Goal: Task Accomplishment & Management: Complete application form

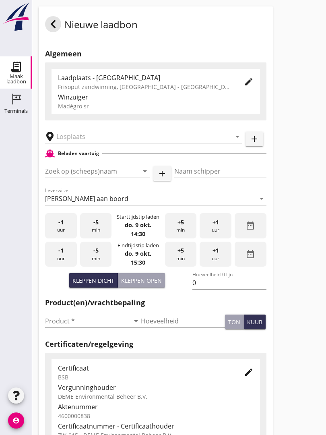
click at [101, 143] on input "text" at bounding box center [137, 136] width 163 height 13
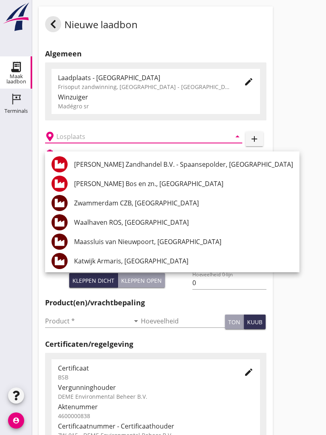
click at [155, 162] on div "[PERSON_NAME] Zandhandel B.V. - Spaansepolder, [GEOGRAPHIC_DATA]" at bounding box center [183, 164] width 219 height 10
type input "[PERSON_NAME] Zandhandel B.V. - Spaansepolder, [GEOGRAPHIC_DATA]"
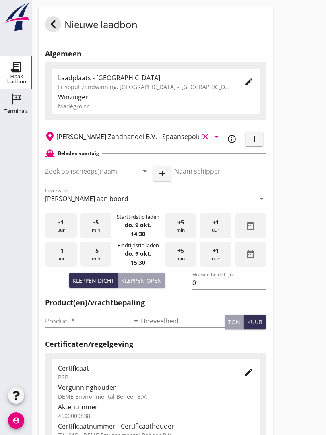
click at [99, 177] on input "Zoek op (scheeps)naam" at bounding box center [86, 171] width 82 height 13
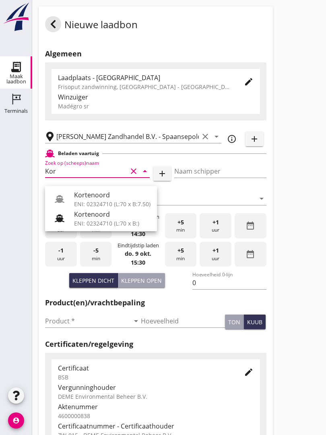
click at [100, 193] on div "Kortenoord" at bounding box center [112, 195] width 76 height 10
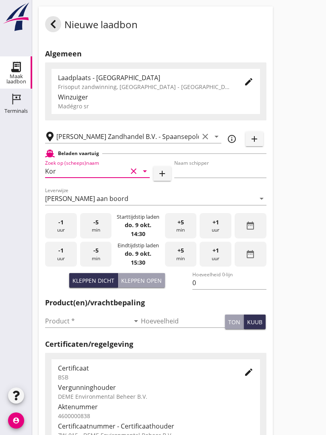
type input "Kortenoord"
type input "[PERSON_NAME]"
click at [151, 285] on div "Kleppen open" at bounding box center [141, 280] width 41 height 8
type input "518"
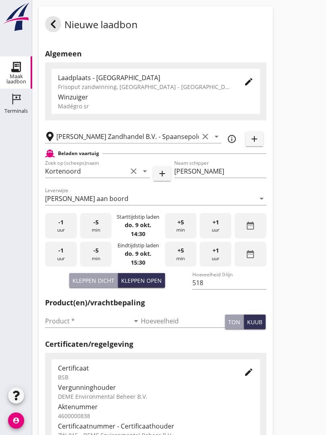
click at [58, 327] on input "Product *" at bounding box center [87, 320] width 85 height 13
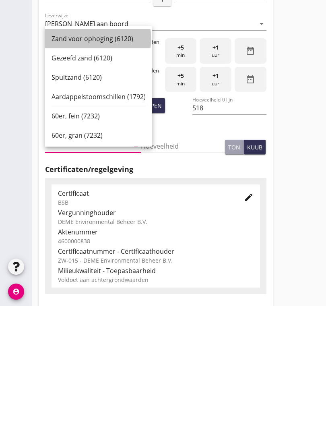
click at [87, 163] on div "Zand voor ophoging (6120)" at bounding box center [99, 168] width 94 height 10
type input "Zand voor ophoging (6120)"
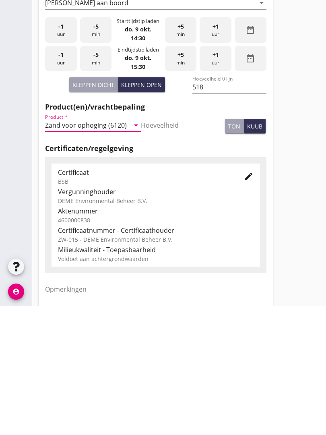
scroll to position [141, 0]
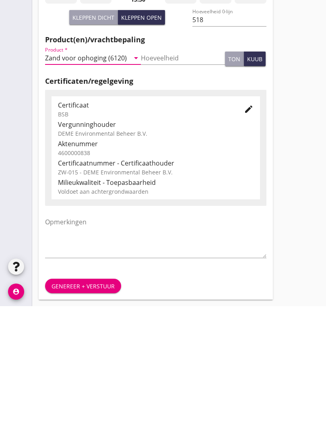
click at [80, 411] on div "Genereer + verstuur" at bounding box center [83, 415] width 63 height 8
